Goal: Transaction & Acquisition: Purchase product/service

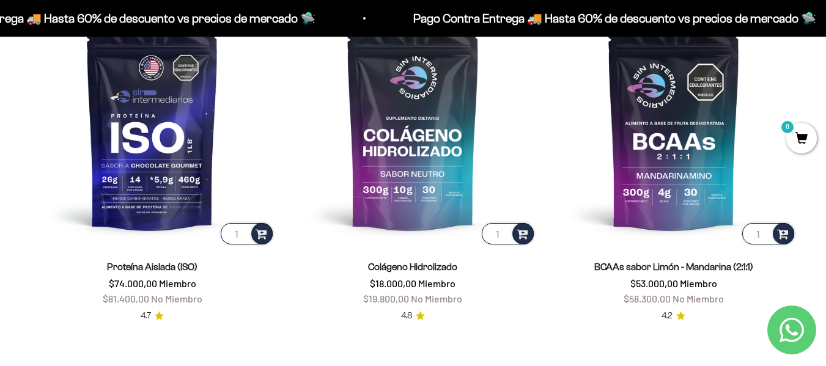
scroll to position [810, 0]
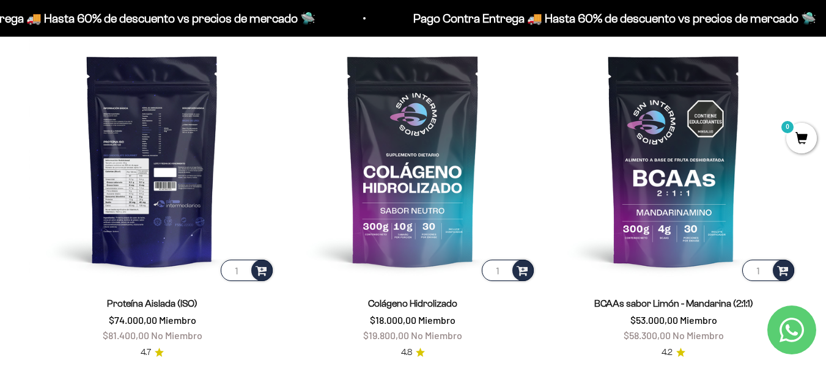
click at [170, 199] on img at bounding box center [152, 160] width 246 height 246
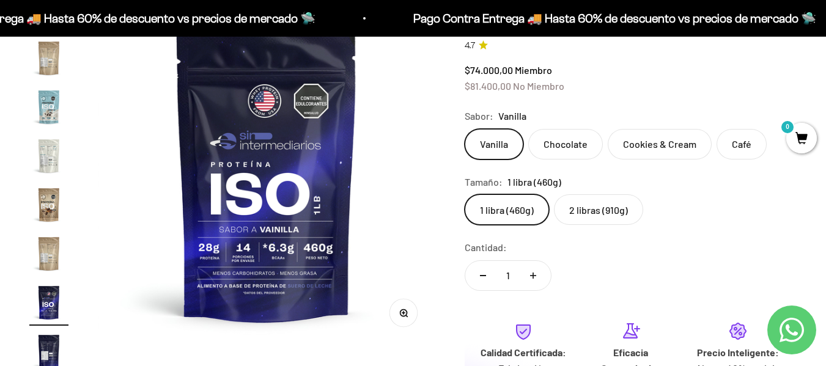
scroll to position [123, 0]
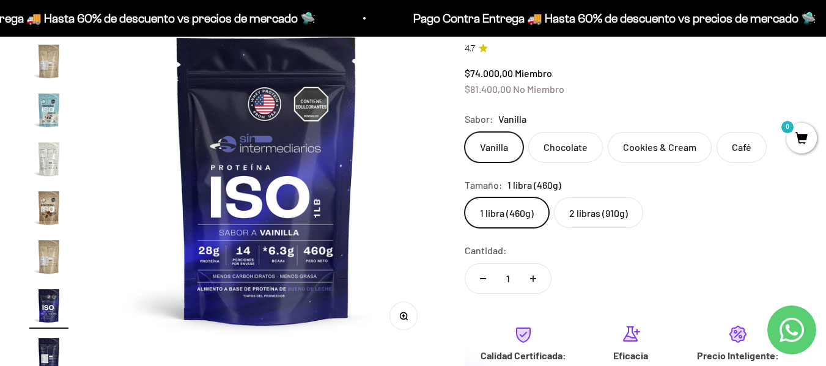
click at [567, 146] on label "Chocolate" at bounding box center [565, 147] width 75 height 31
click at [464, 132] on input "Chocolate" at bounding box center [464, 131] width 1 height 1
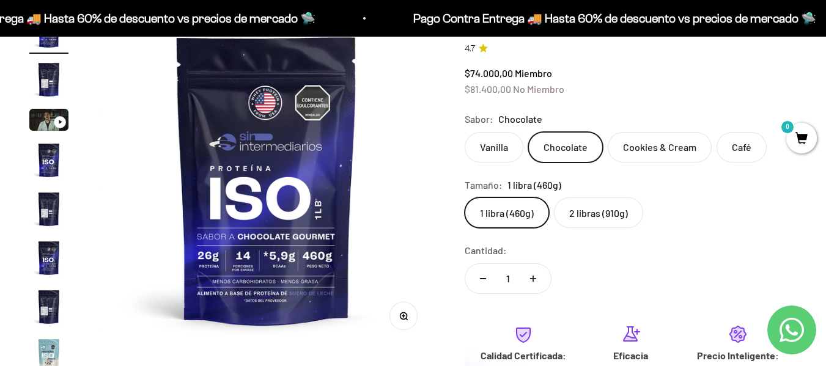
click at [598, 216] on label "2 libras (910g)" at bounding box center [598, 212] width 89 height 31
click at [464, 197] on input "2 libras (910g)" at bounding box center [464, 197] width 1 height 1
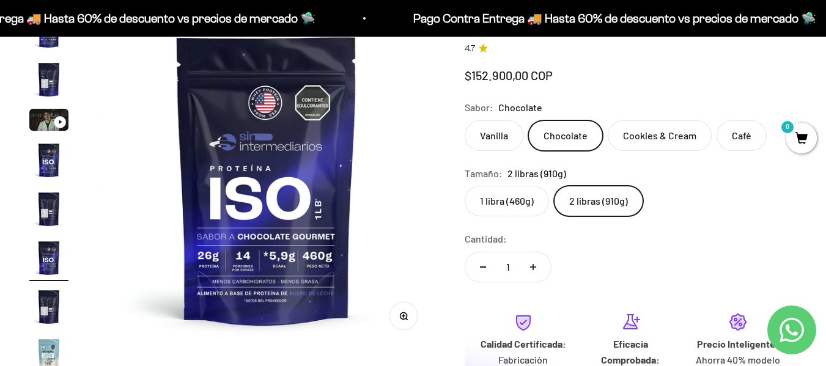
scroll to position [23, 0]
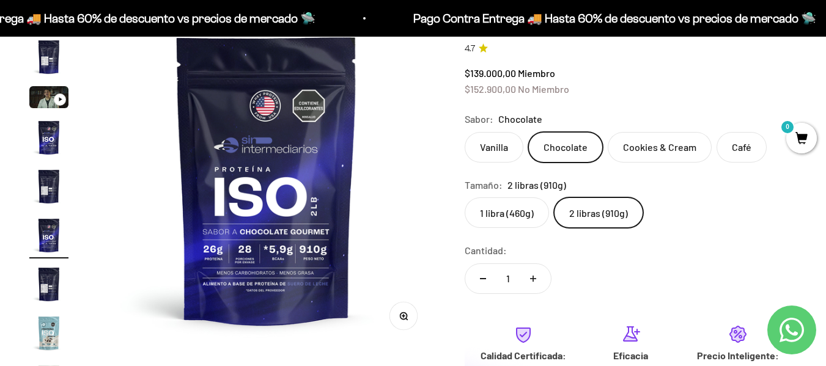
click at [540, 283] on button "Aumentar cantidad" at bounding box center [532, 278] width 35 height 29
type input "2"
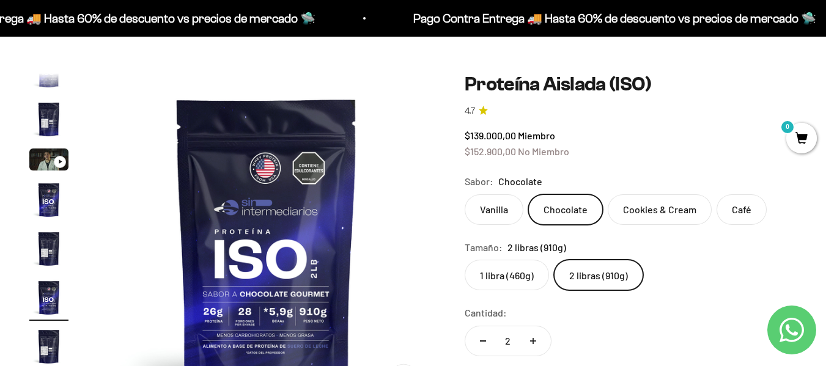
scroll to position [0, 0]
